Goal: Information Seeking & Learning: Learn about a topic

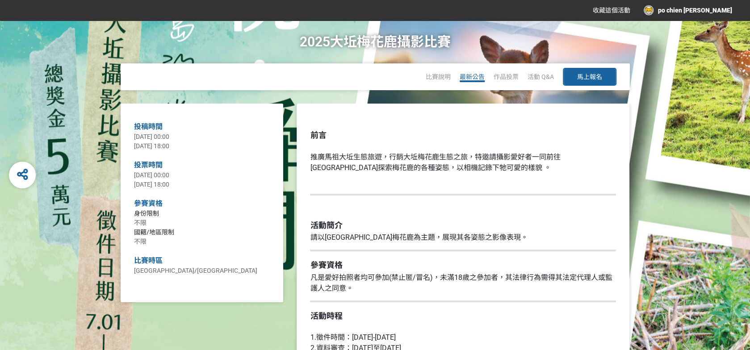
click at [470, 77] on span "最新公告" at bounding box center [471, 76] width 25 height 7
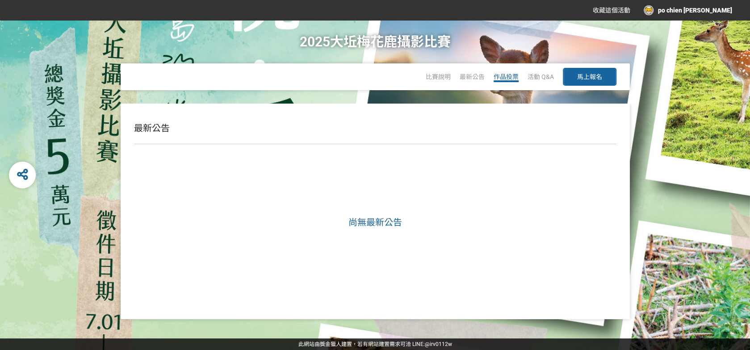
click at [501, 75] on span "作品投票" at bounding box center [505, 76] width 25 height 7
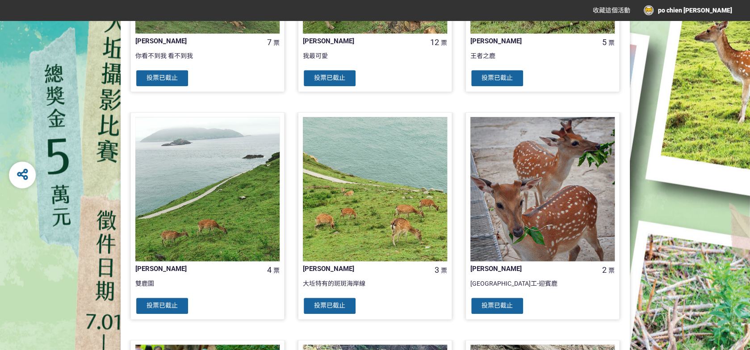
scroll to position [357, 0]
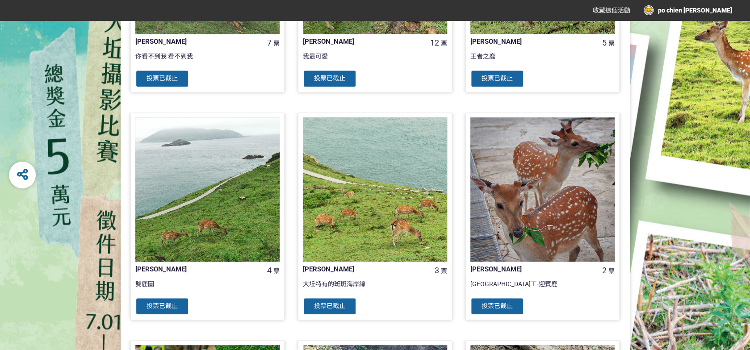
click at [416, 144] on div at bounding box center [375, 189] width 144 height 144
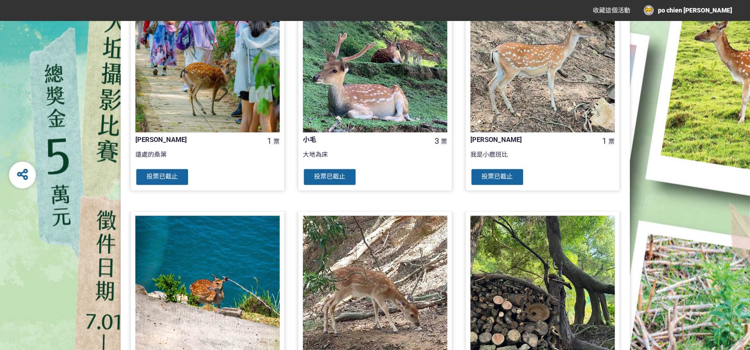
scroll to position [888, 0]
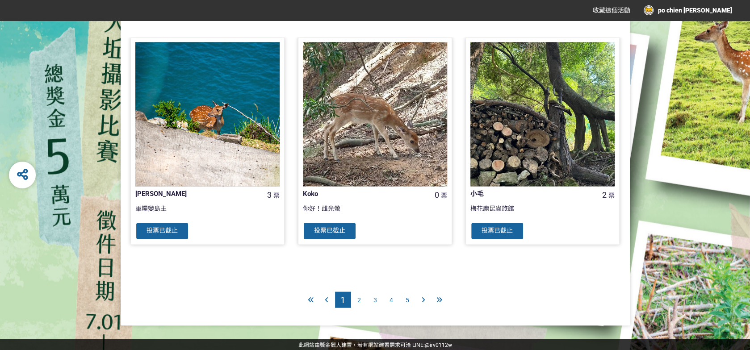
click at [376, 299] on div "3" at bounding box center [375, 300] width 16 height 16
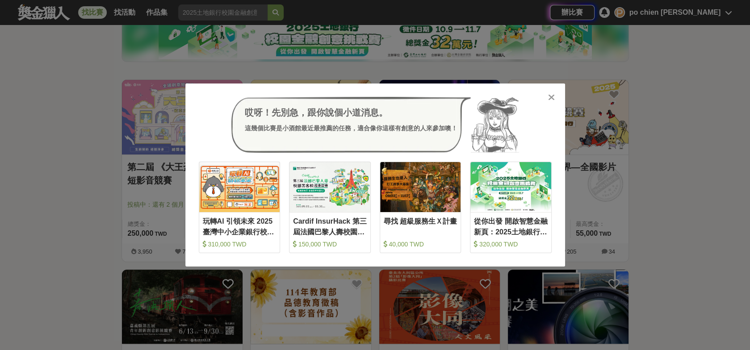
click at [551, 96] on icon at bounding box center [551, 97] width 7 height 9
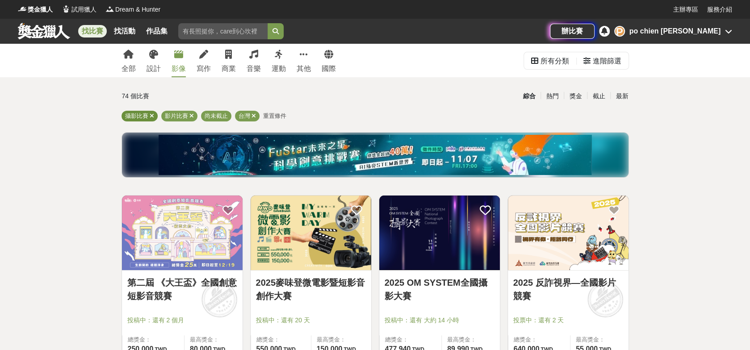
click at [136, 119] on span "攝影比賽" at bounding box center [136, 116] width 23 height 7
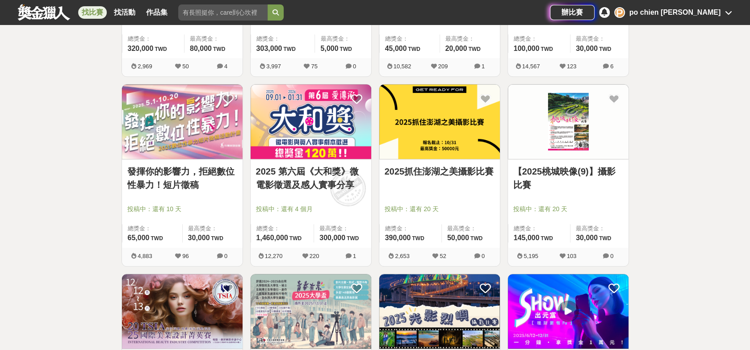
scroll to position [491, 0]
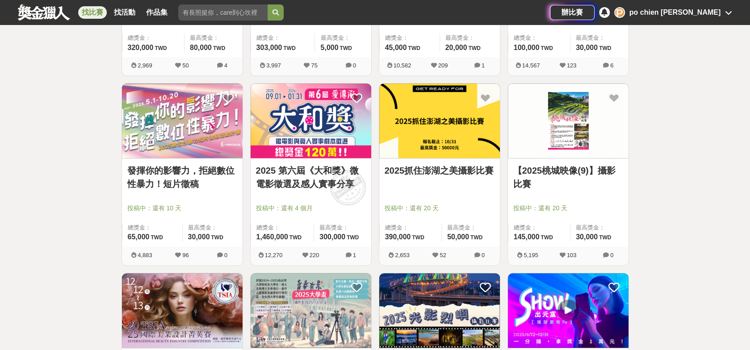
click at [417, 170] on link "2025抓住澎湖之美攝影比賽" at bounding box center [439, 170] width 110 height 13
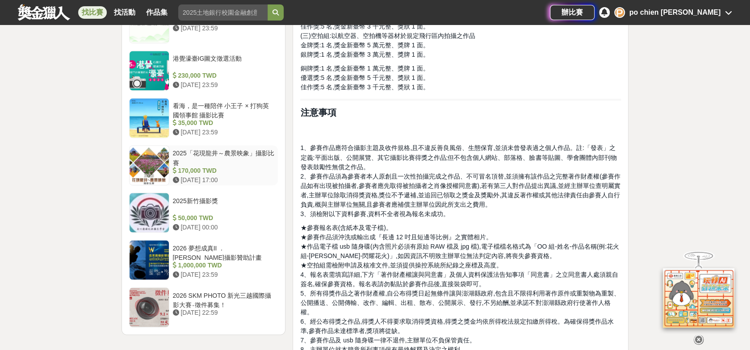
scroll to position [982, 0]
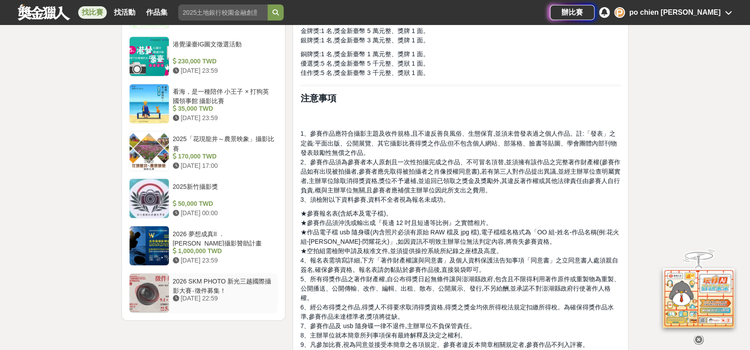
click at [213, 279] on div "2026 SKM PHOTO 新光三越國際攝影大賽‧徵件募集！" at bounding box center [224, 284] width 102 height 17
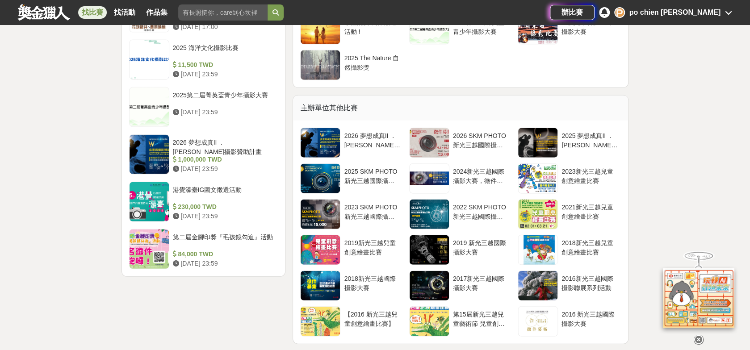
scroll to position [1339, 0]
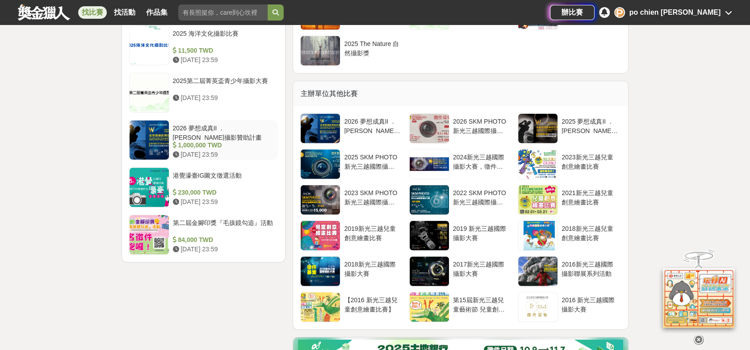
click at [228, 138] on div "2026 夢想成真II ．[PERSON_NAME]攝影贊助計畫" at bounding box center [224, 132] width 102 height 17
